Goal: Task Accomplishment & Management: Use online tool/utility

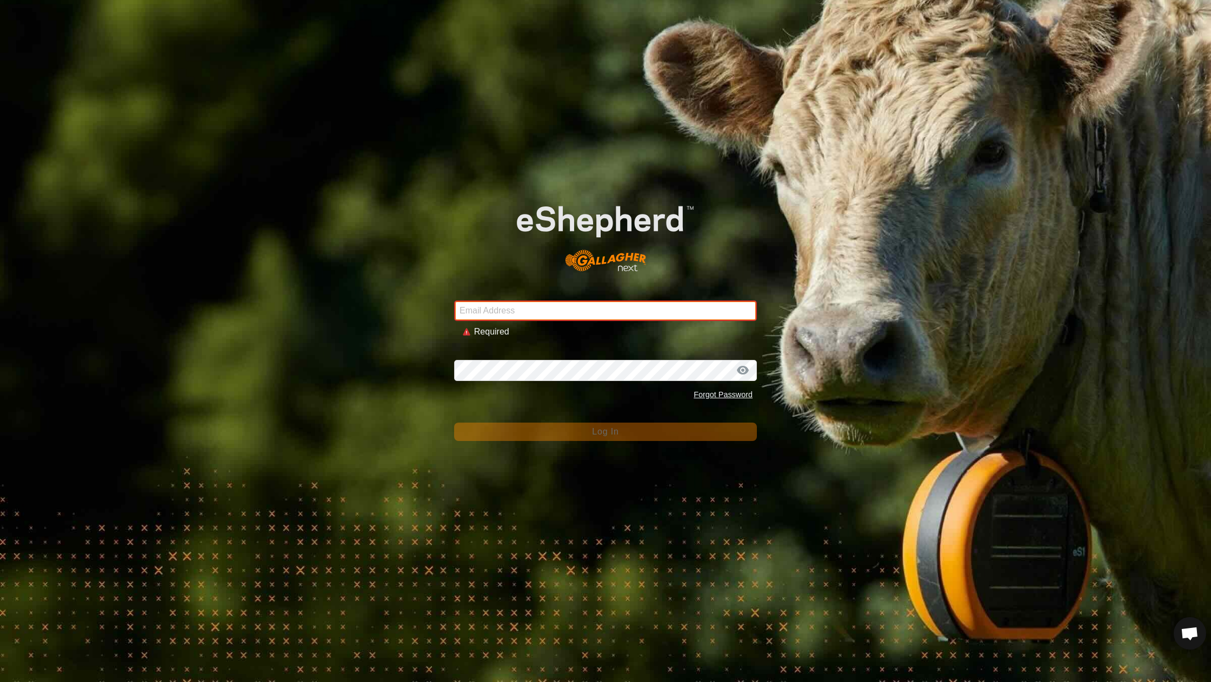
type input "[EMAIL_ADDRESS][DOMAIN_NAME]"
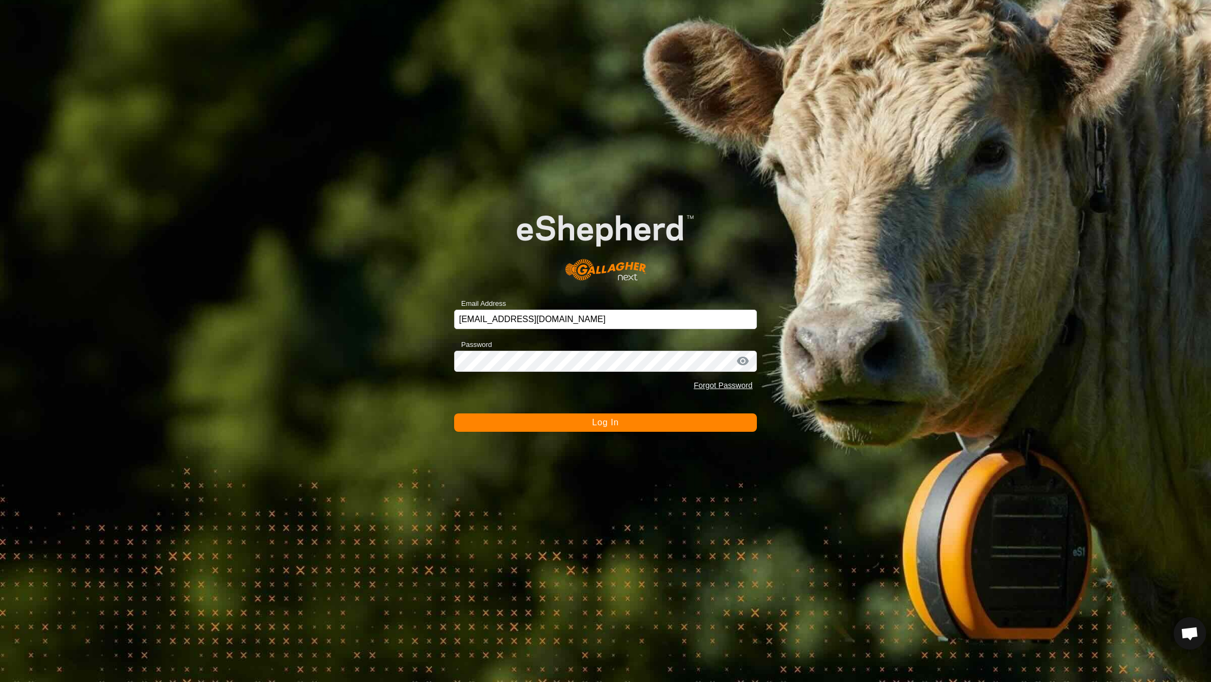
click at [578, 423] on button "Log In" at bounding box center [605, 423] width 303 height 18
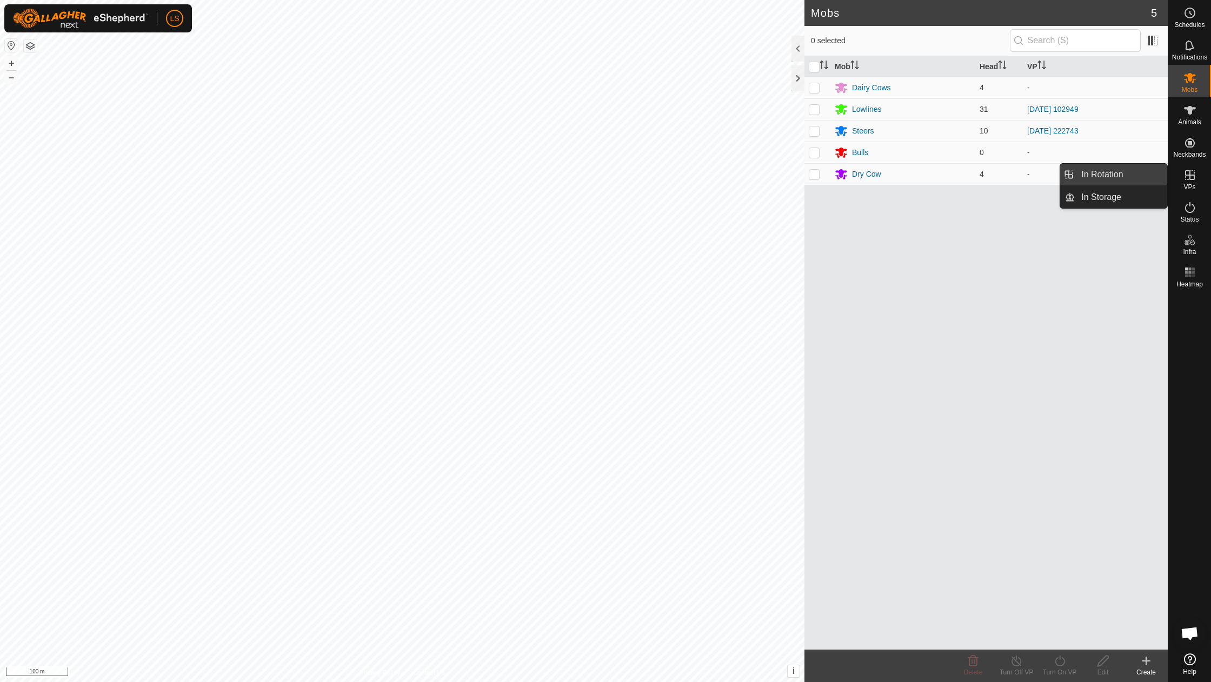
click at [1106, 183] on link "In Rotation" at bounding box center [1121, 175] width 92 height 22
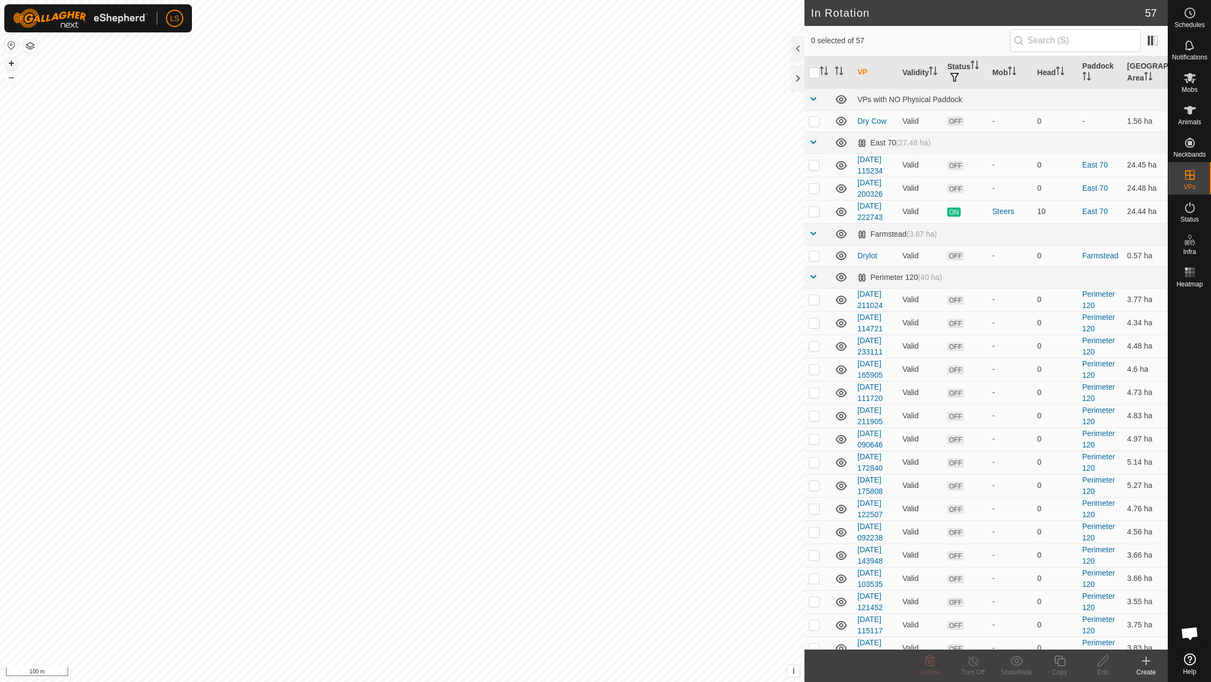
click at [12, 61] on button "+" at bounding box center [11, 63] width 13 height 13
click at [1145, 665] on icon at bounding box center [1146, 661] width 13 height 13
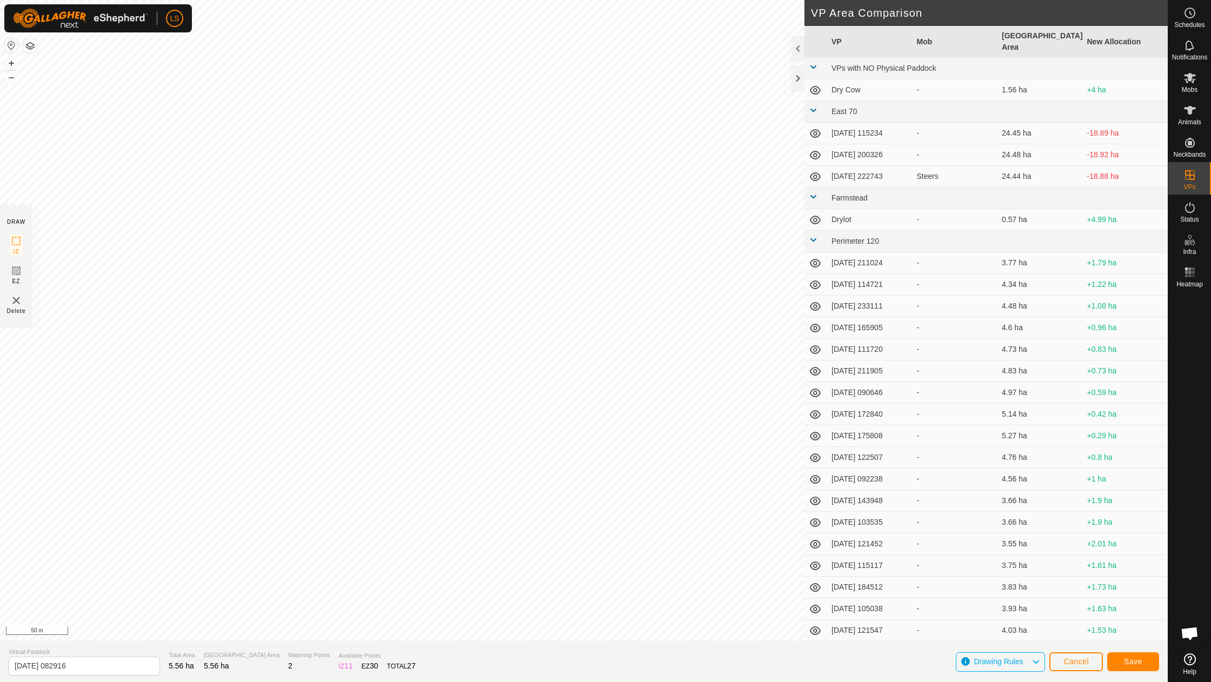
click at [1121, 655] on button "Save" at bounding box center [1133, 662] width 52 height 19
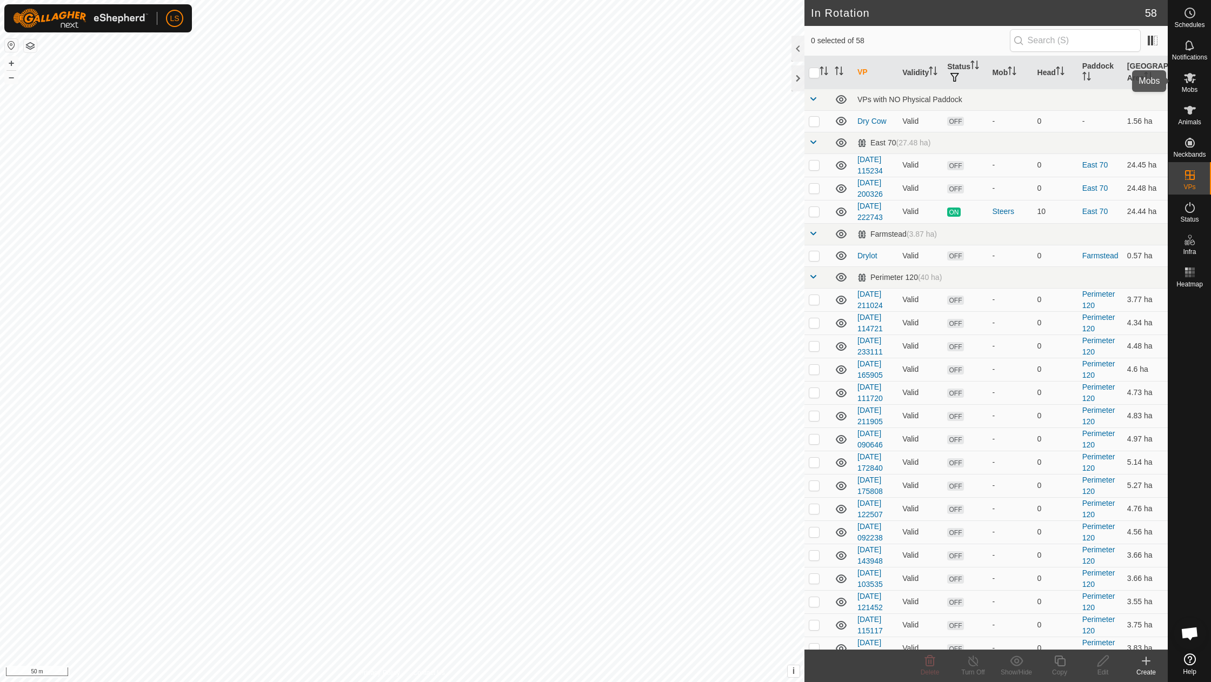
click at [1199, 81] on es-mob-svg-icon at bounding box center [1189, 77] width 19 height 17
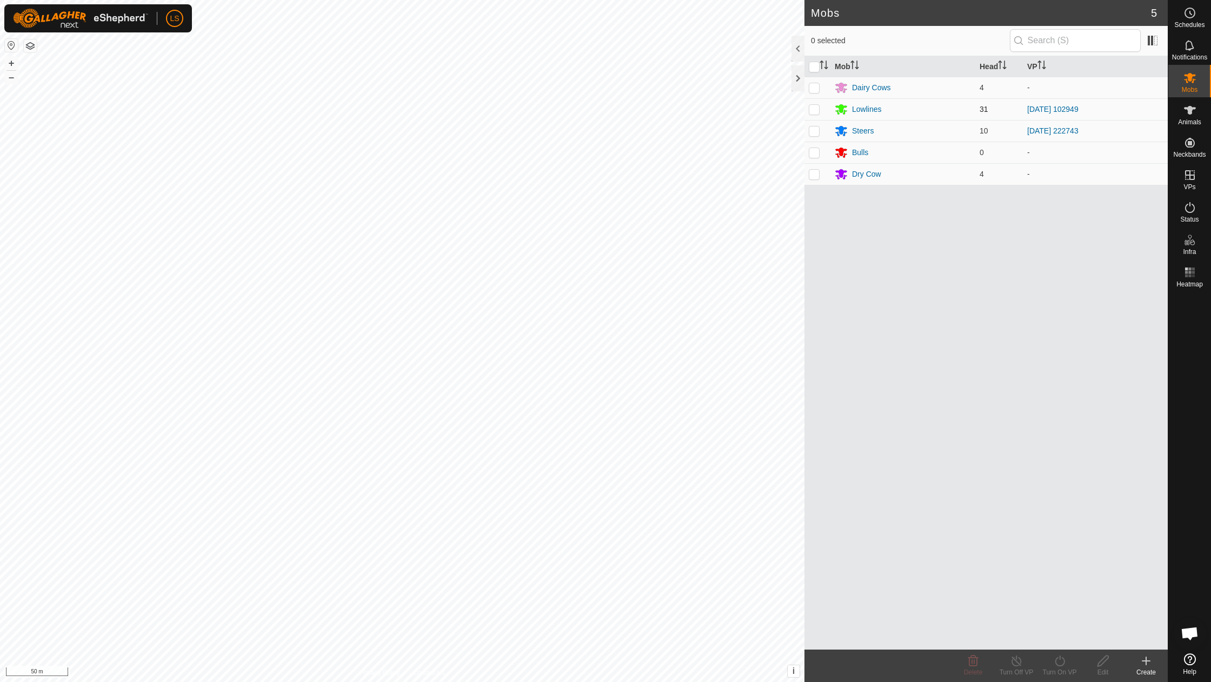
click at [812, 107] on p-checkbox at bounding box center [814, 109] width 11 height 9
checkbox input "true"
click at [1061, 656] on icon at bounding box center [1060, 661] width 14 height 13
click at [1081, 635] on link "Now" at bounding box center [1092, 638] width 107 height 22
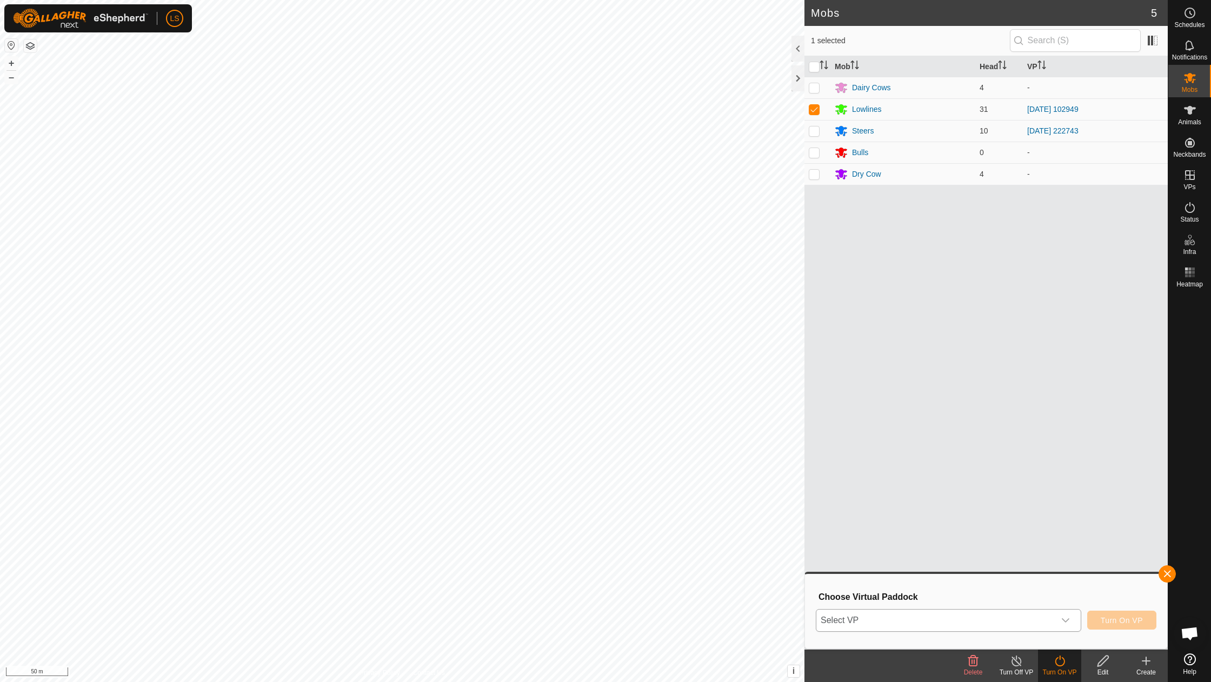
click at [1067, 615] on div "dropdown trigger" at bounding box center [1066, 621] width 22 height 22
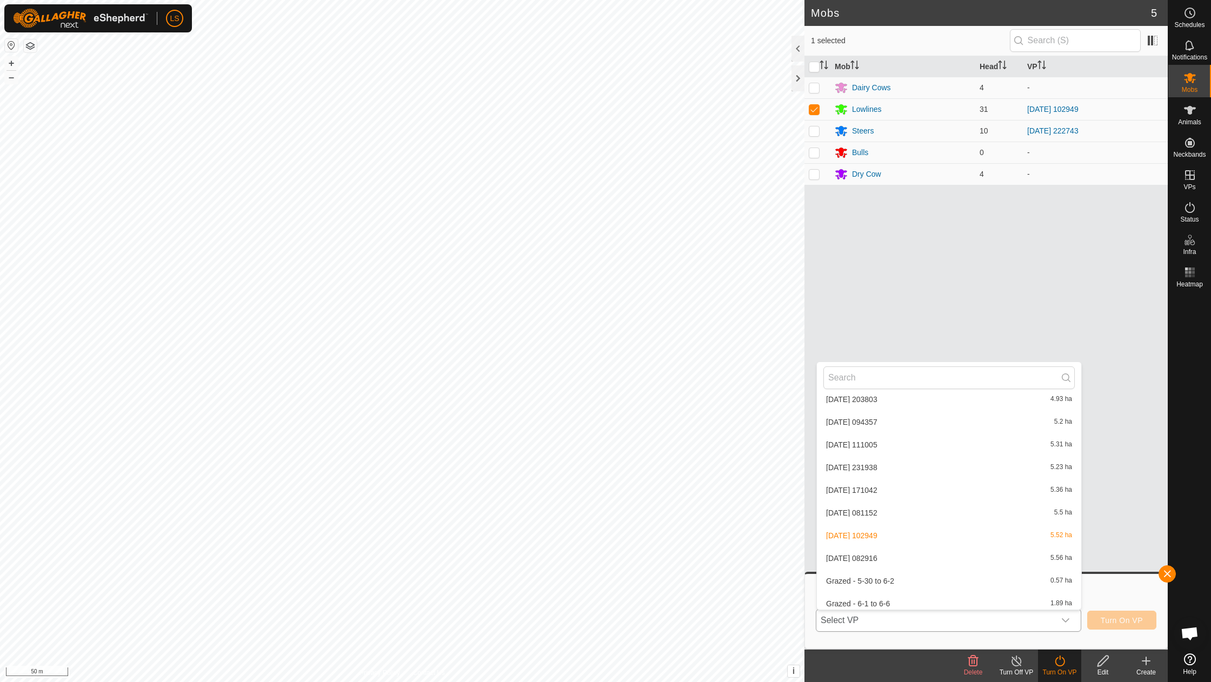
scroll to position [969, 0]
click at [882, 546] on li "[DATE] 082916 5.56 ha" at bounding box center [949, 557] width 264 height 22
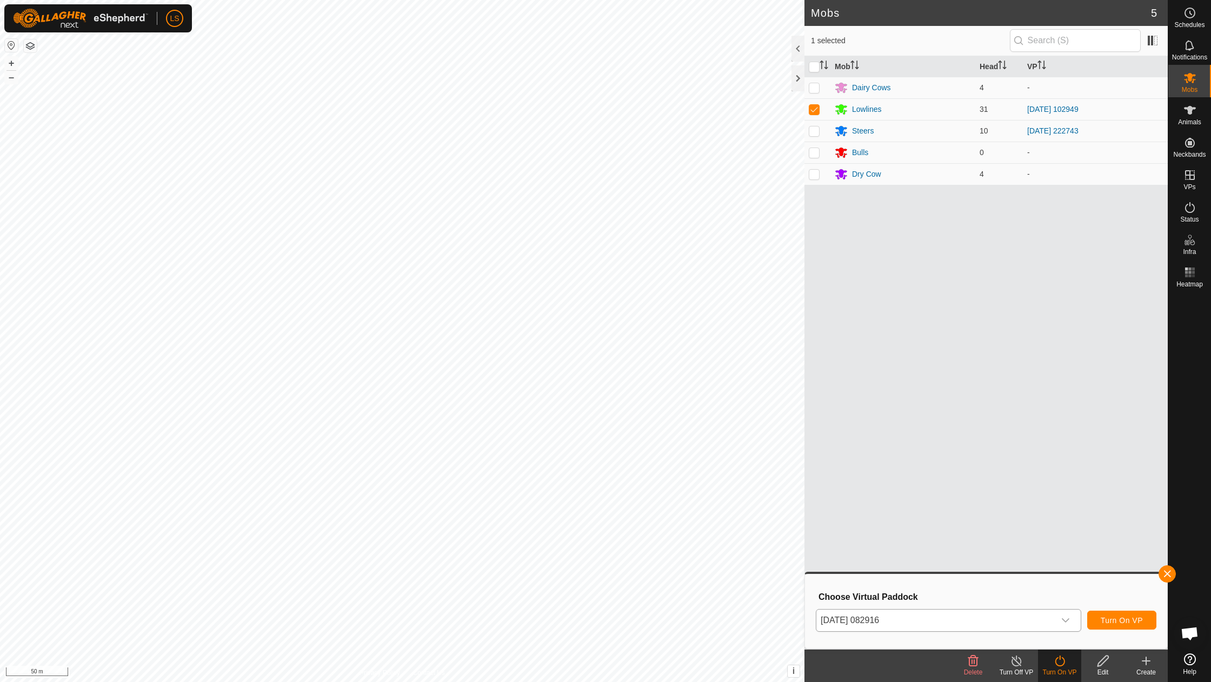
click at [1110, 624] on span "Turn On VP" at bounding box center [1122, 620] width 42 height 9
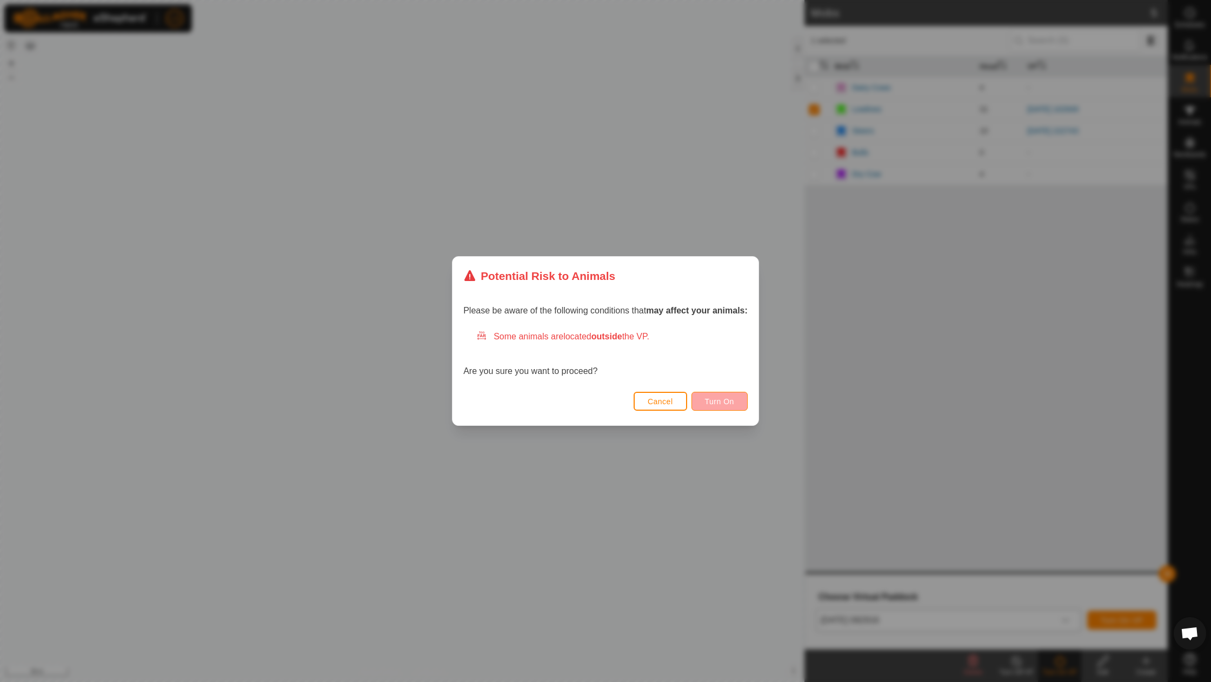
click at [738, 398] on button "Turn On" at bounding box center [720, 401] width 56 height 19
